Goal: Task Accomplishment & Management: Manage account settings

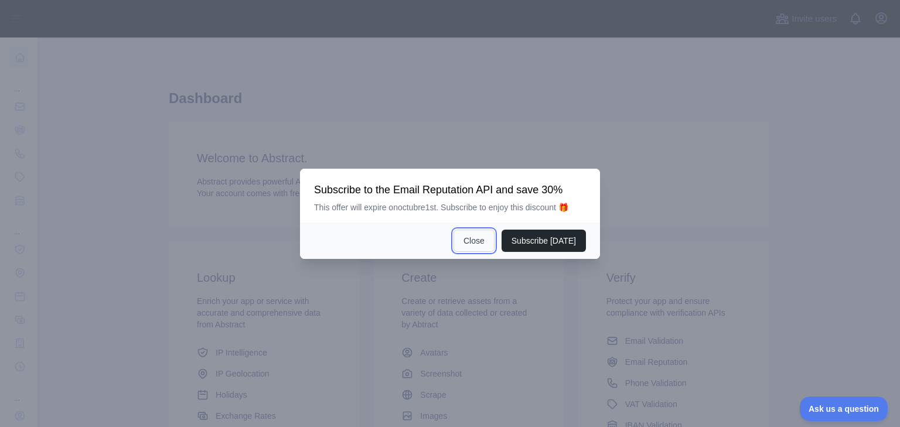
click at [472, 241] on button "Close" at bounding box center [473, 241] width 41 height 22
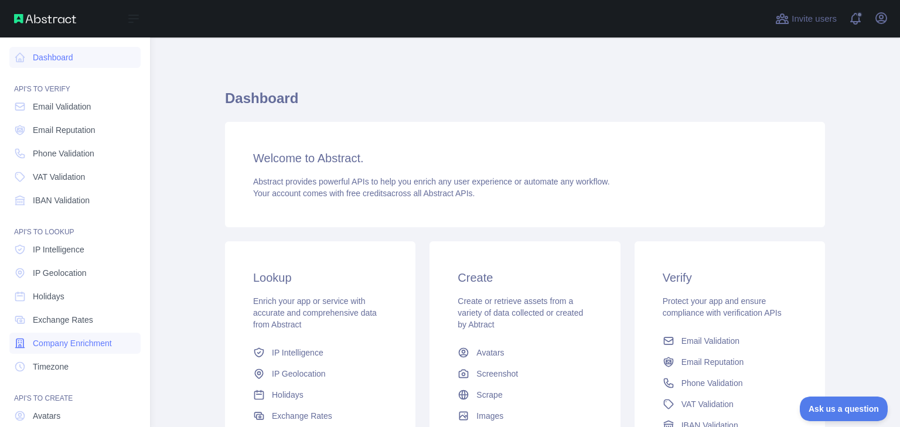
scroll to position [88, 0]
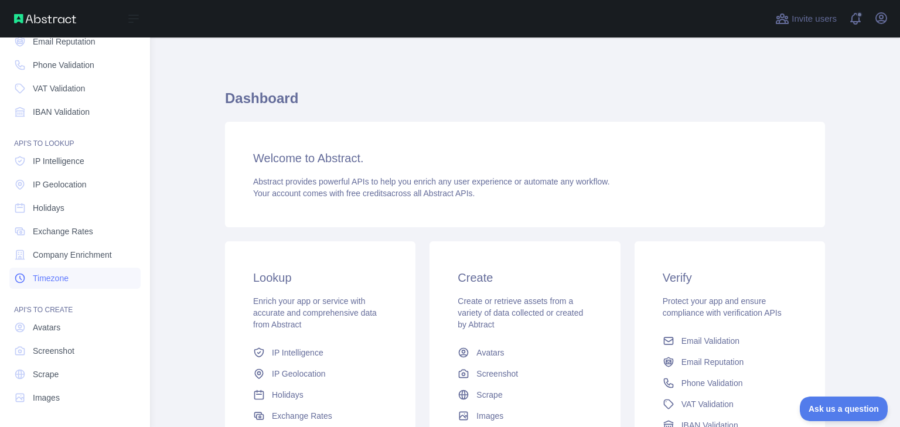
click at [54, 277] on span "Timezone" at bounding box center [51, 278] width 36 height 12
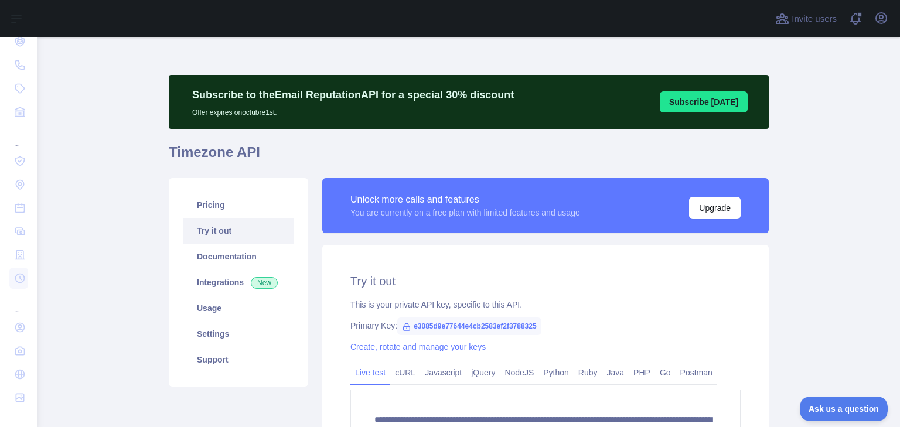
click at [137, 135] on main "**********" at bounding box center [468, 232] width 862 height 390
click at [210, 335] on link "Settings" at bounding box center [238, 334] width 111 height 26
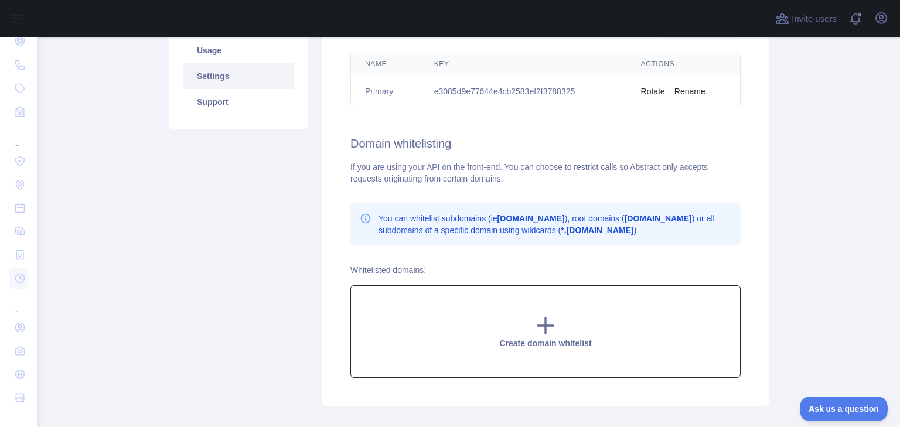
scroll to position [322, 0]
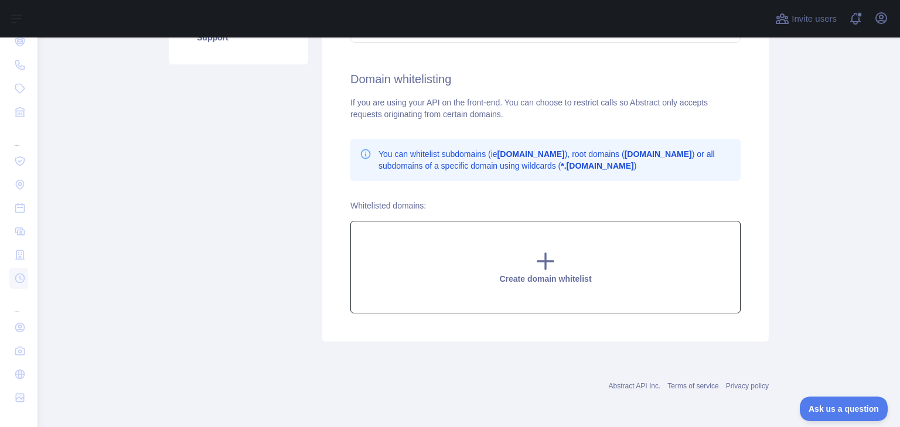
click at [534, 254] on icon at bounding box center [545, 261] width 23 height 23
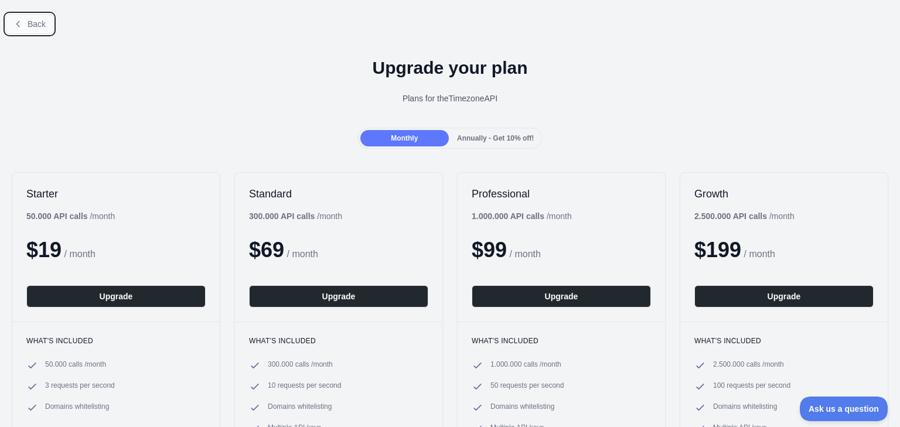
click at [41, 30] on button "Back" at bounding box center [29, 24] width 47 height 20
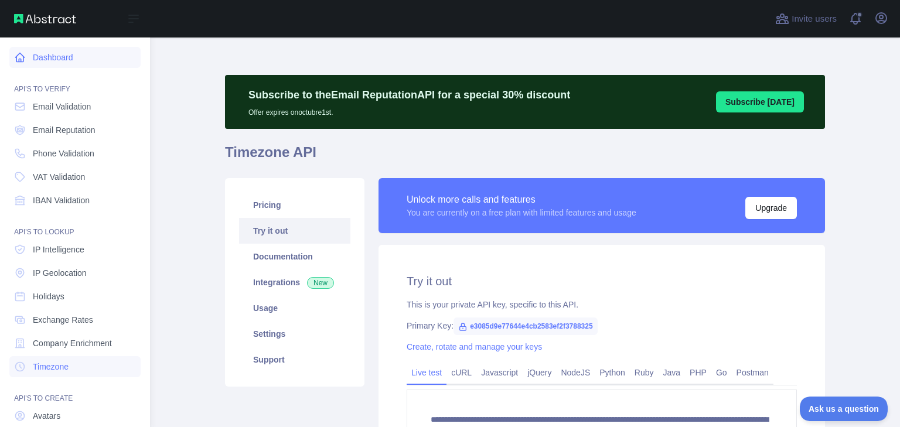
click at [61, 52] on link "Dashboard" at bounding box center [74, 57] width 131 height 21
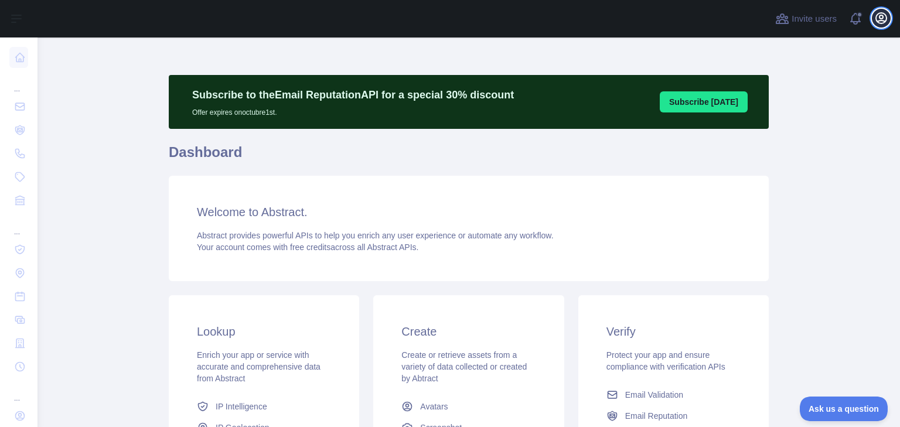
click at [885, 21] on icon "button" at bounding box center [881, 18] width 11 height 11
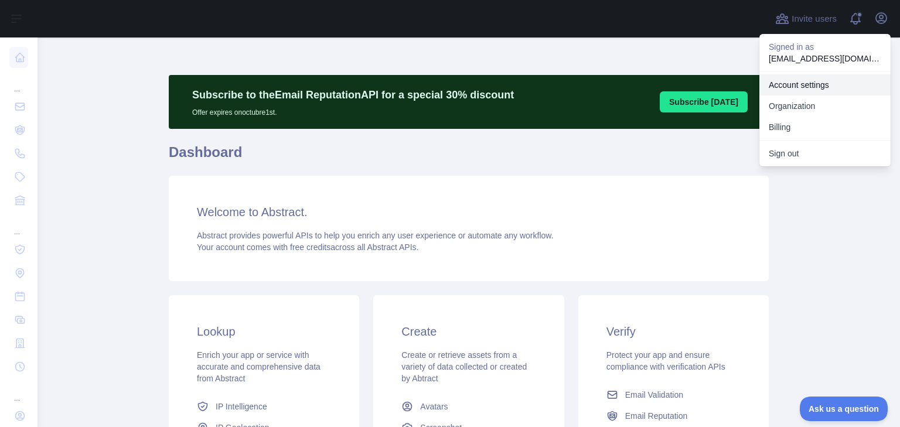
click at [803, 88] on link "Account settings" at bounding box center [824, 84] width 131 height 21
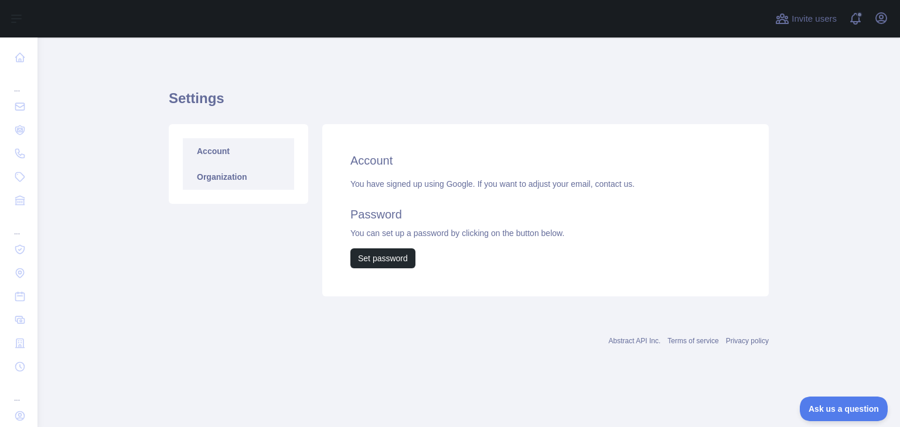
click at [253, 180] on link "Organization" at bounding box center [238, 177] width 111 height 26
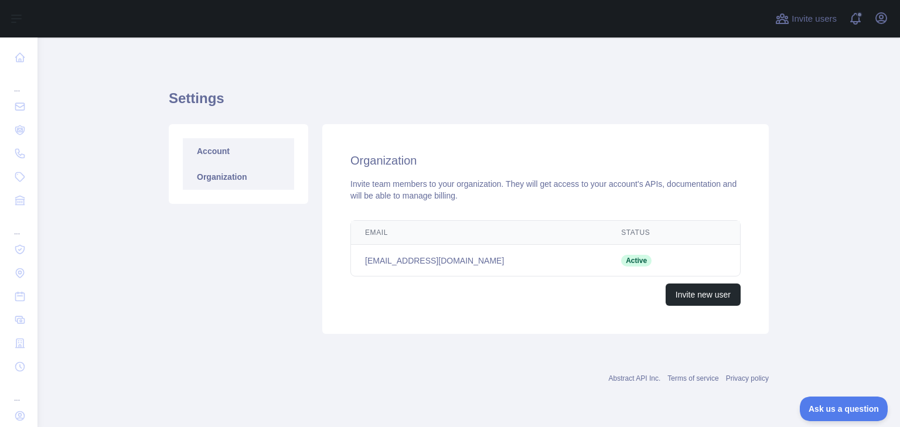
click at [232, 159] on link "Account" at bounding box center [238, 151] width 111 height 26
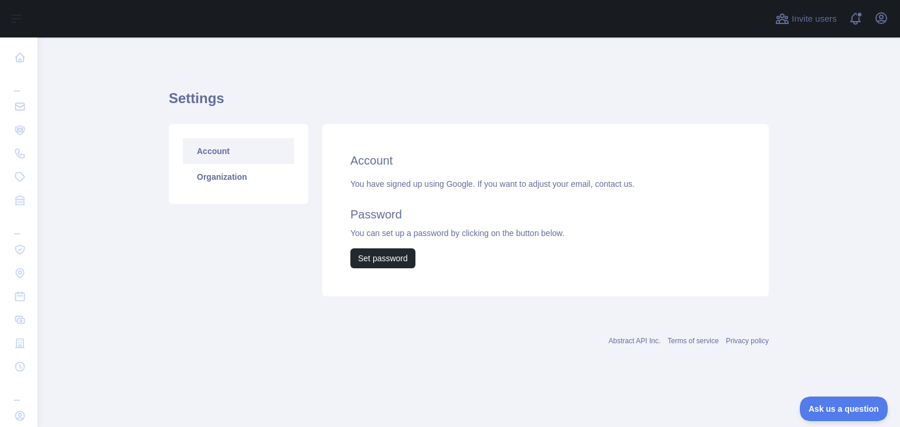
click at [414, 187] on div "You have signed up using Google. If you want to adjust your email, contact us. …" at bounding box center [545, 223] width 390 height 90
click at [855, 19] on span at bounding box center [859, 18] width 23 height 37
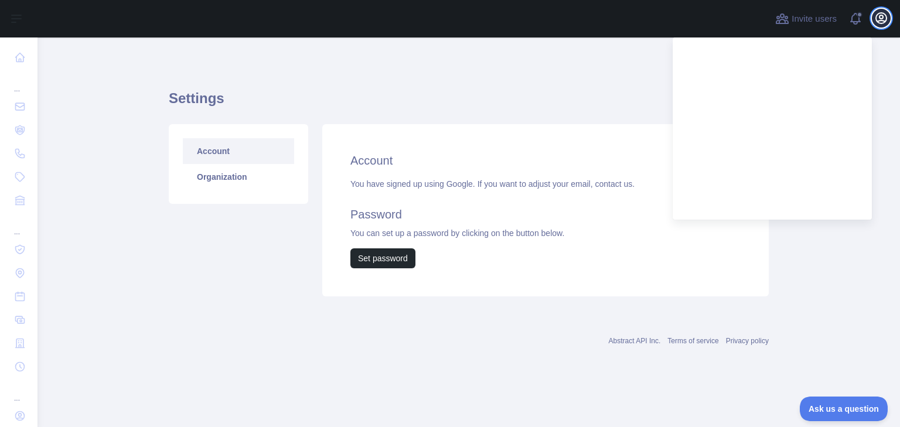
click at [890, 19] on button "Open user menu" at bounding box center [881, 18] width 19 height 19
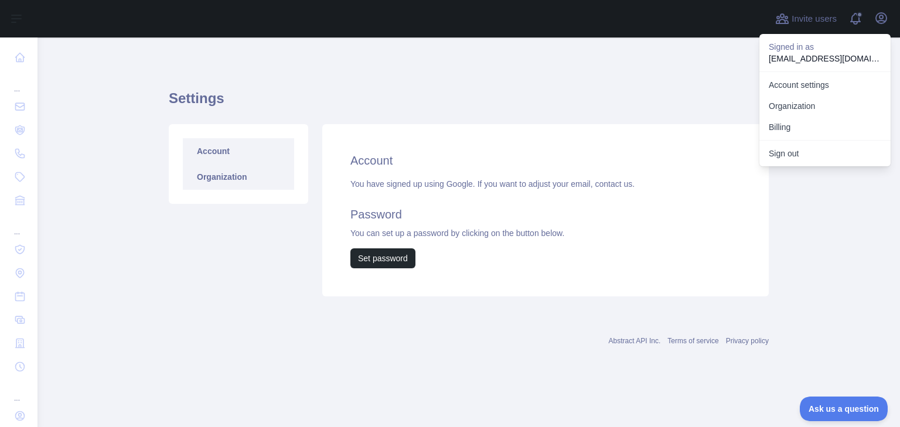
click at [217, 177] on link "Organization" at bounding box center [238, 177] width 111 height 26
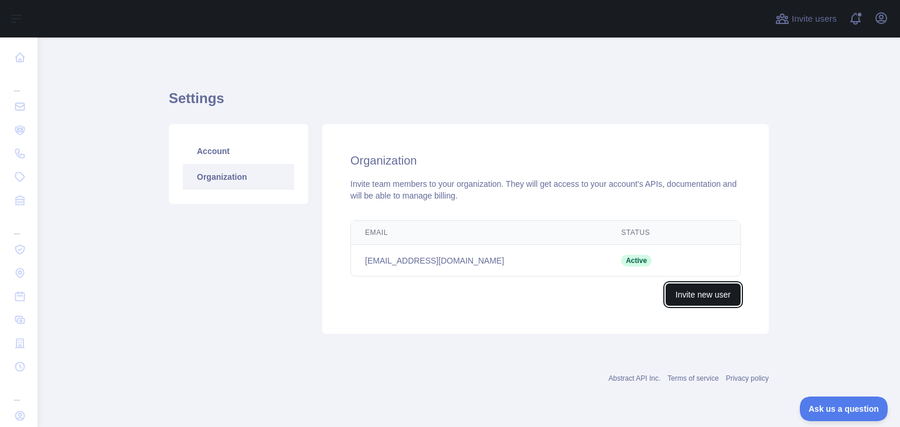
click at [671, 300] on button "Invite new user" at bounding box center [702, 295] width 75 height 22
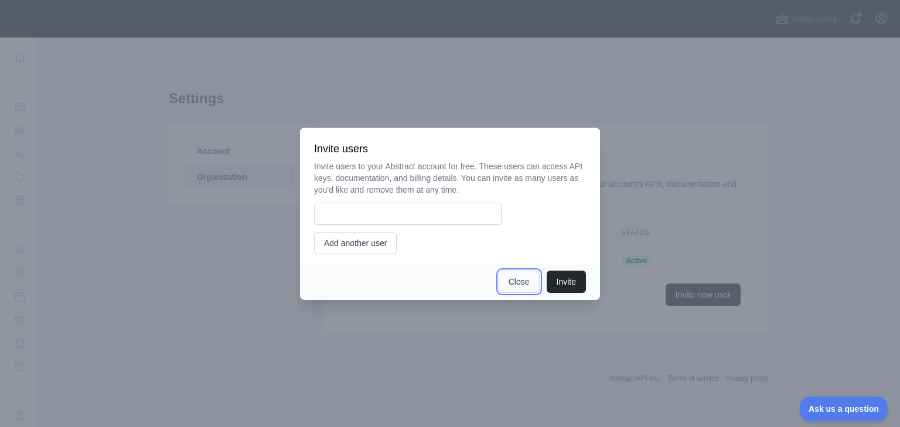
click at [504, 285] on button "Close" at bounding box center [519, 282] width 41 height 22
